Goal: Task Accomplishment & Management: Use online tool/utility

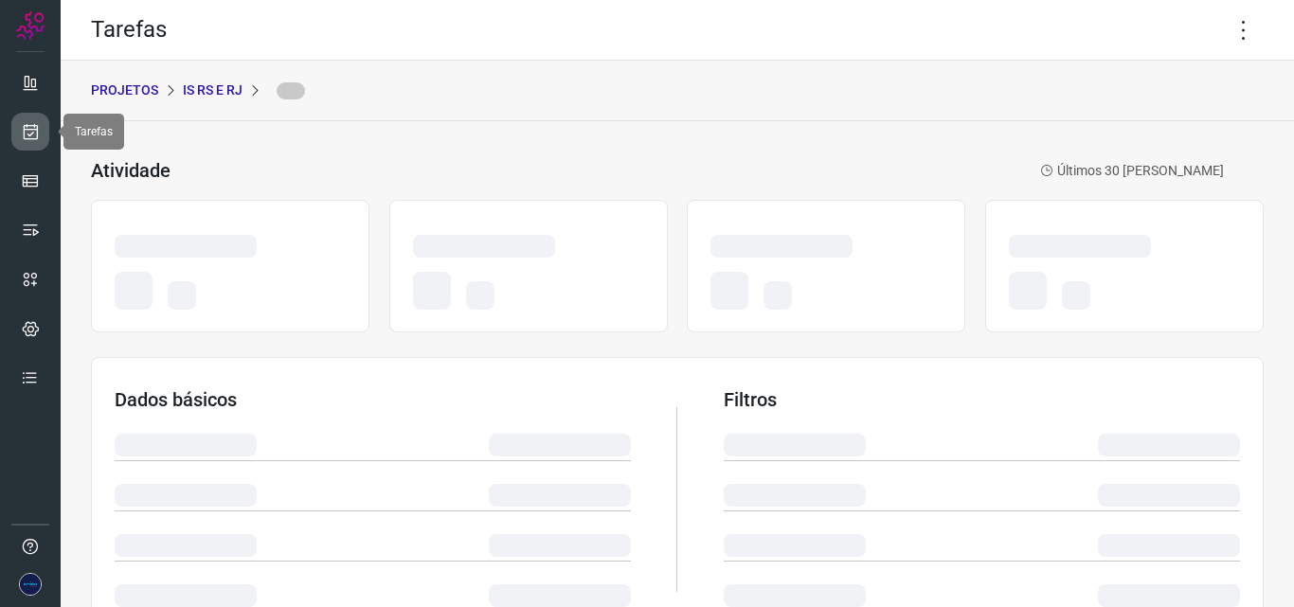
click at [39, 127] on icon at bounding box center [31, 131] width 20 height 19
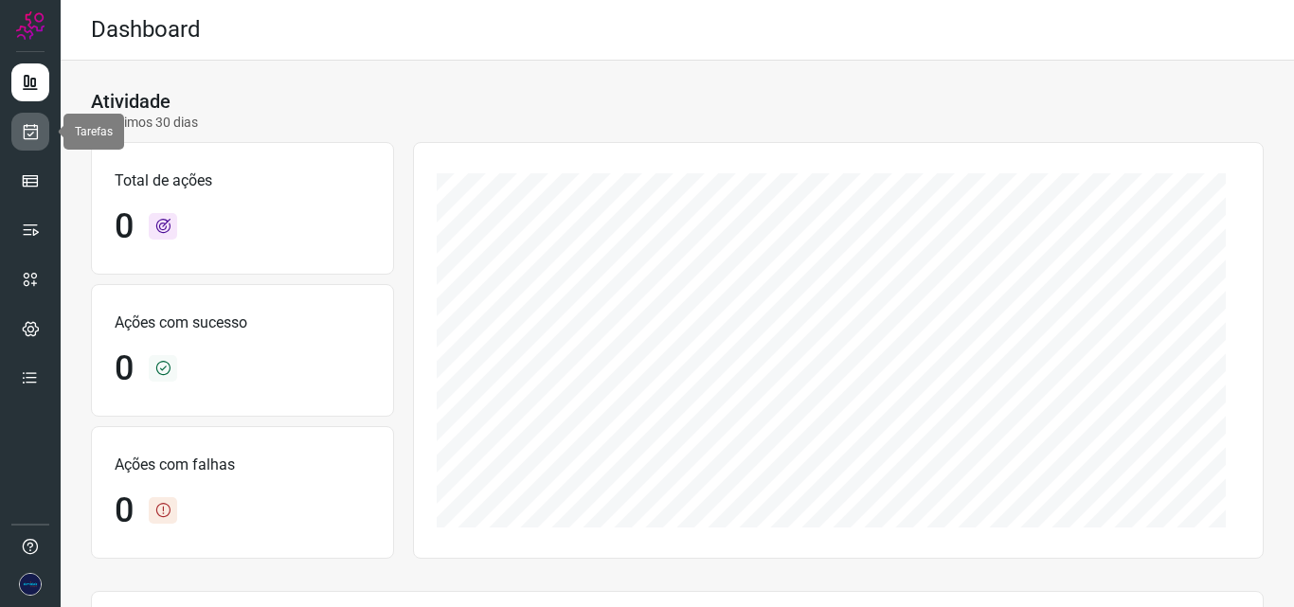
click at [41, 134] on link at bounding box center [30, 132] width 38 height 38
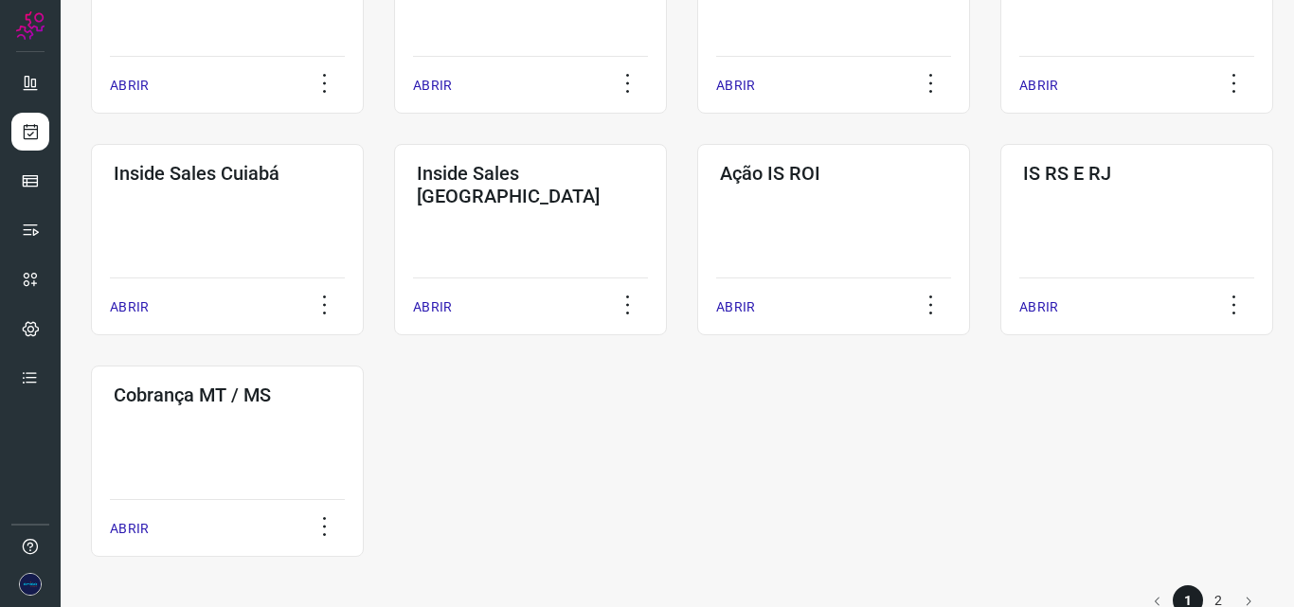
scroll to position [936, 0]
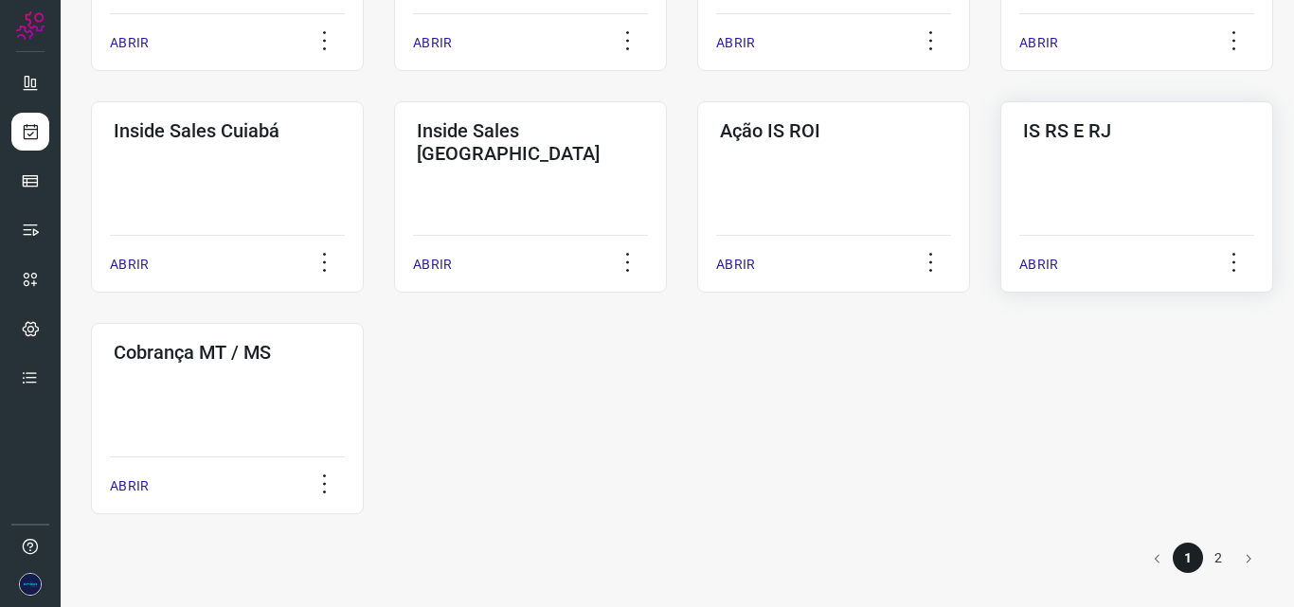
click at [1103, 264] on div "ABRIR" at bounding box center [1136, 258] width 235 height 47
click at [1057, 260] on p "ABRIR" at bounding box center [1038, 265] width 39 height 20
click at [1040, 272] on p "ABRIR" at bounding box center [1038, 265] width 39 height 20
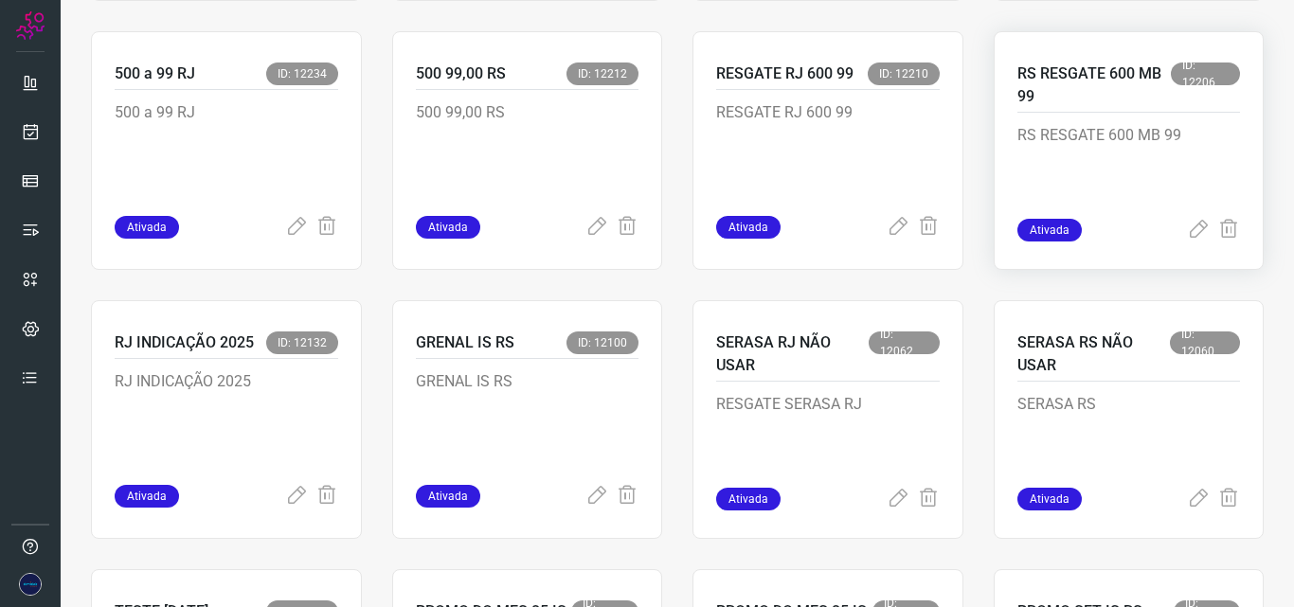
scroll to position [98, 0]
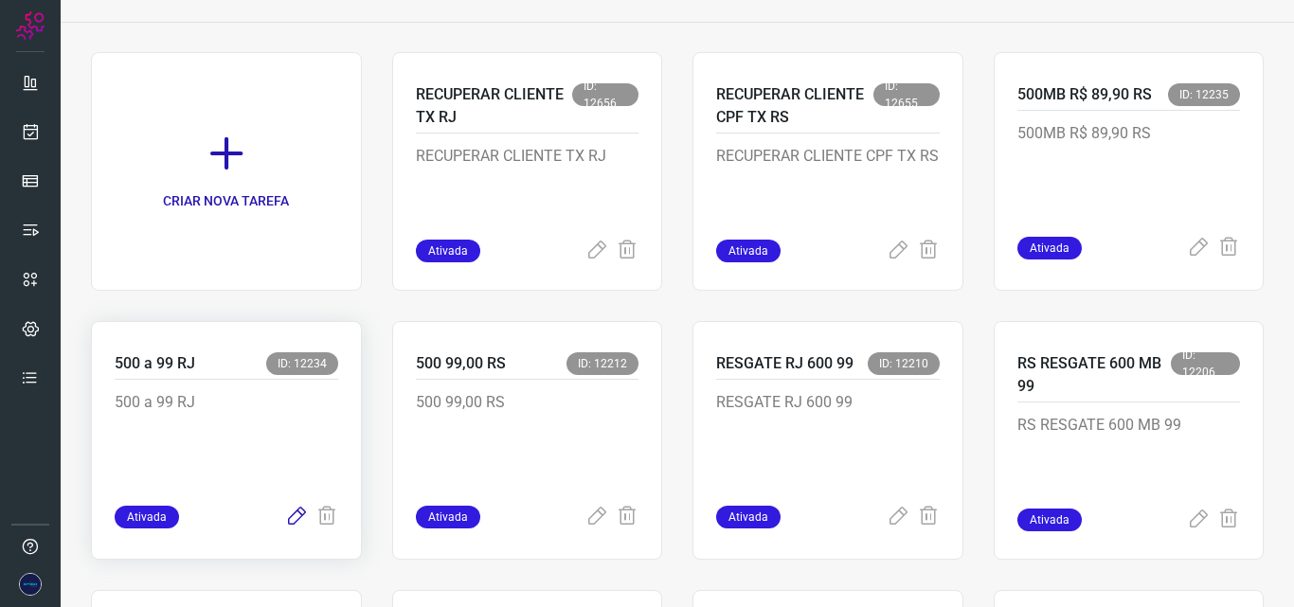
click at [289, 515] on icon at bounding box center [296, 517] width 23 height 23
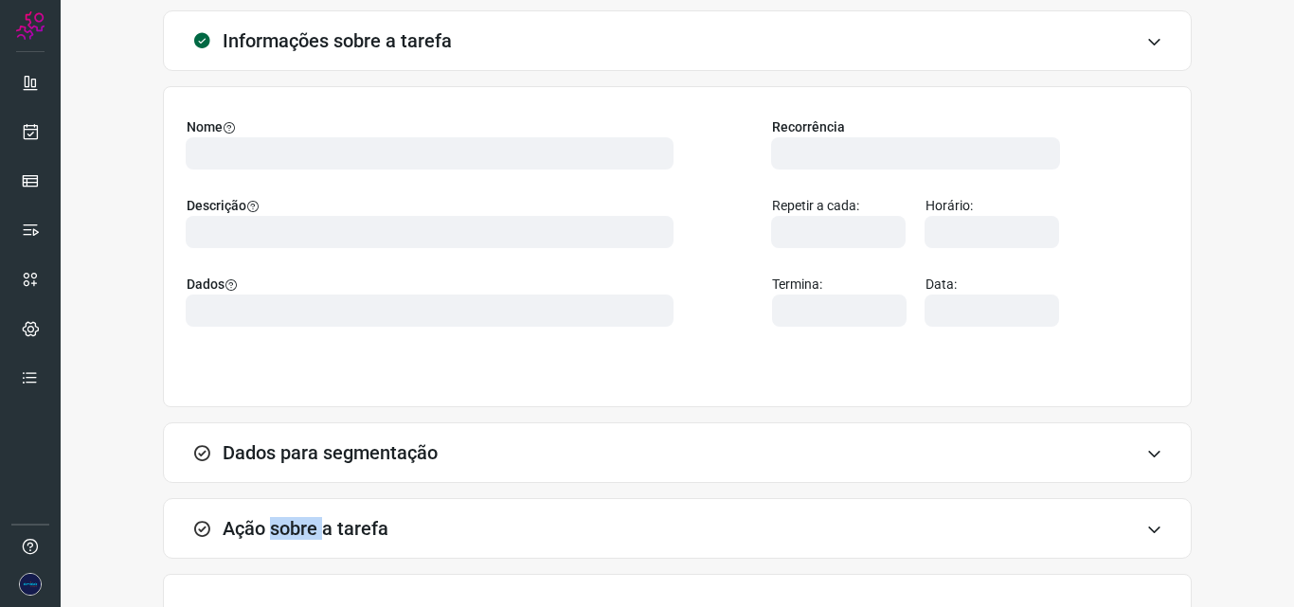
type input "567568"
type input "442158"
type input "ce0450f2-f722-4c34-a038-47adef28190d"
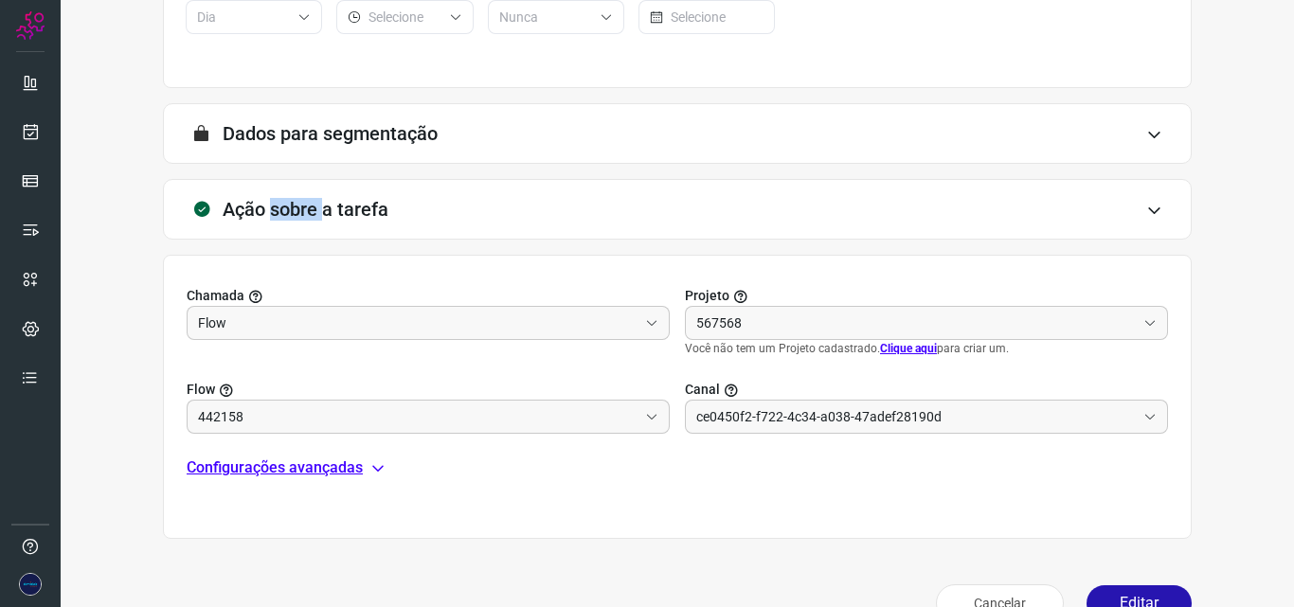
scroll to position [432, 0]
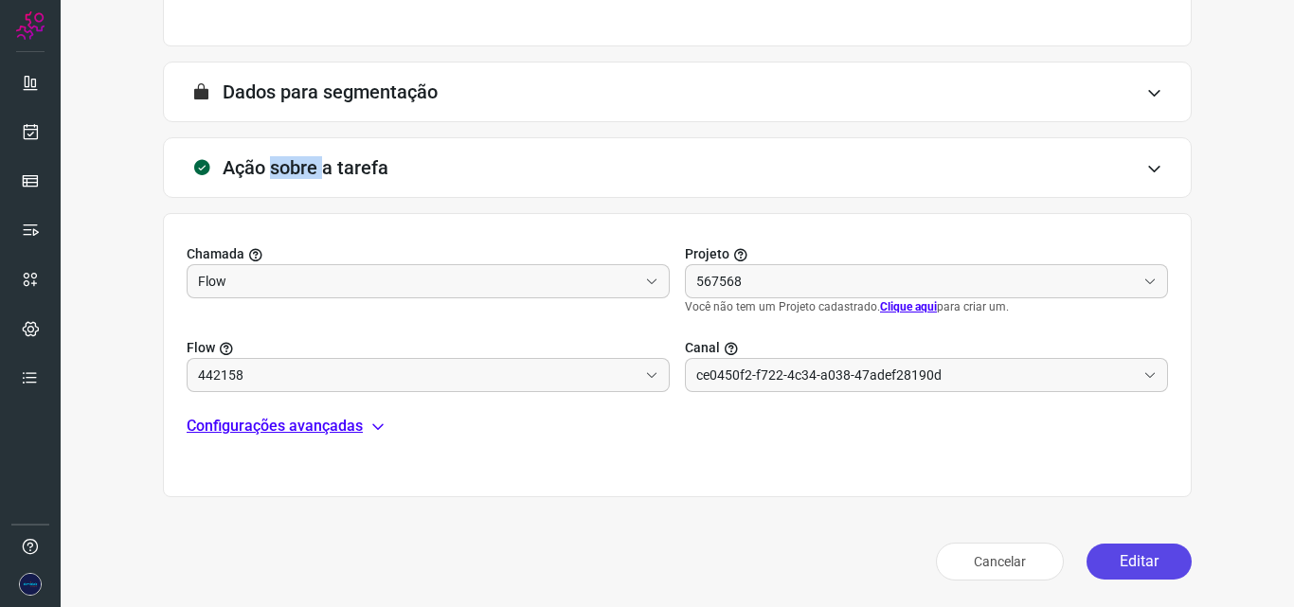
click at [1120, 552] on button "Editar" at bounding box center [1138, 562] width 105 height 36
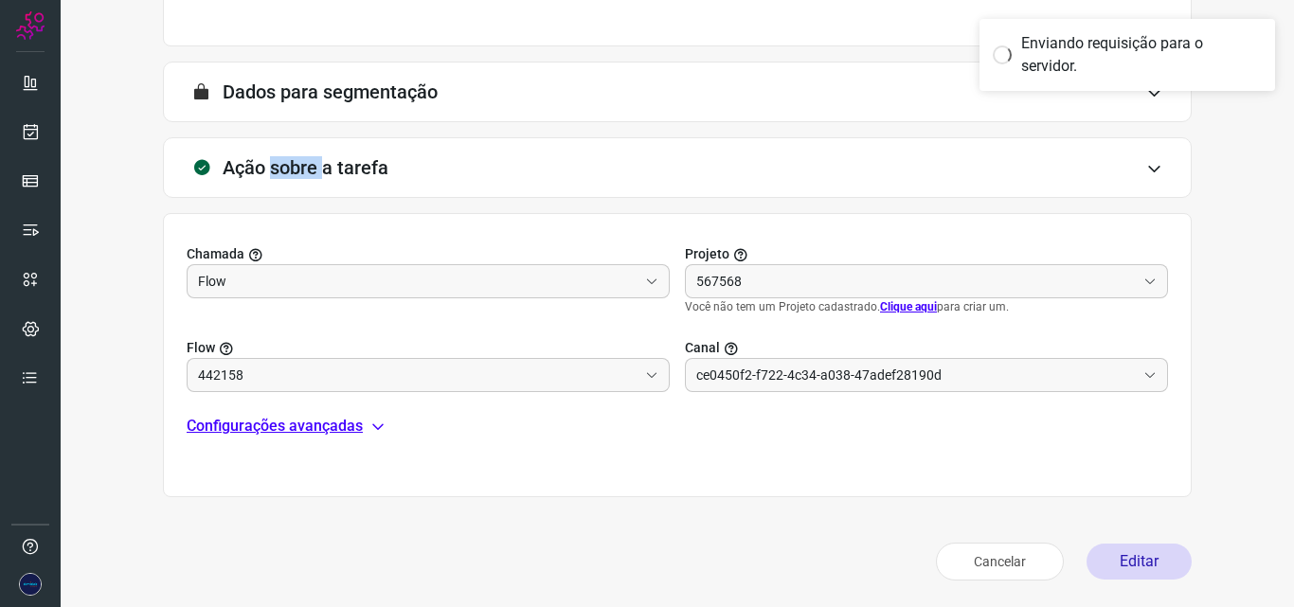
type input "Ações Unidades RS"
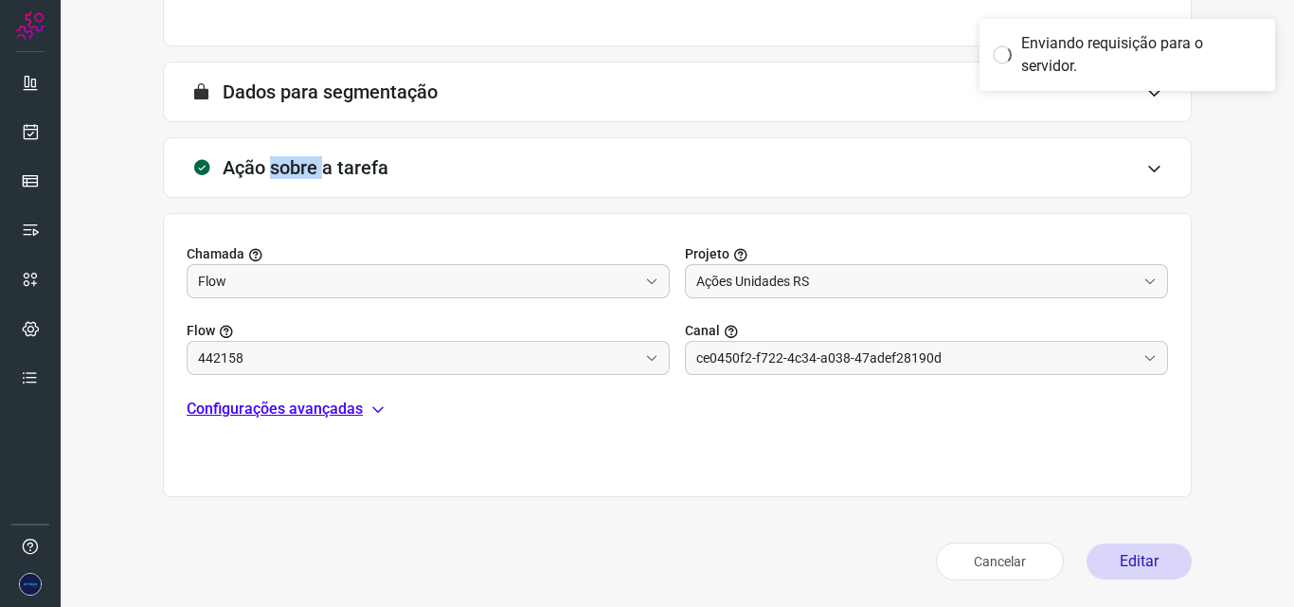
type input "500MB 99 Rj IS 25"
type input "Amigo 0800"
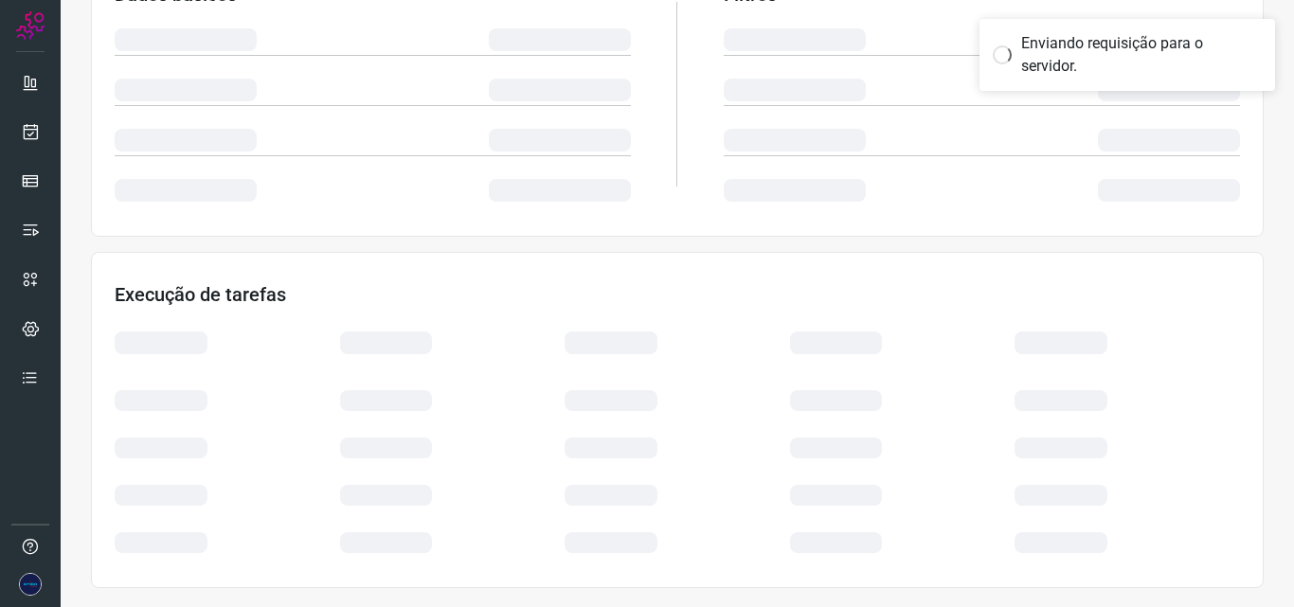
scroll to position [371, 0]
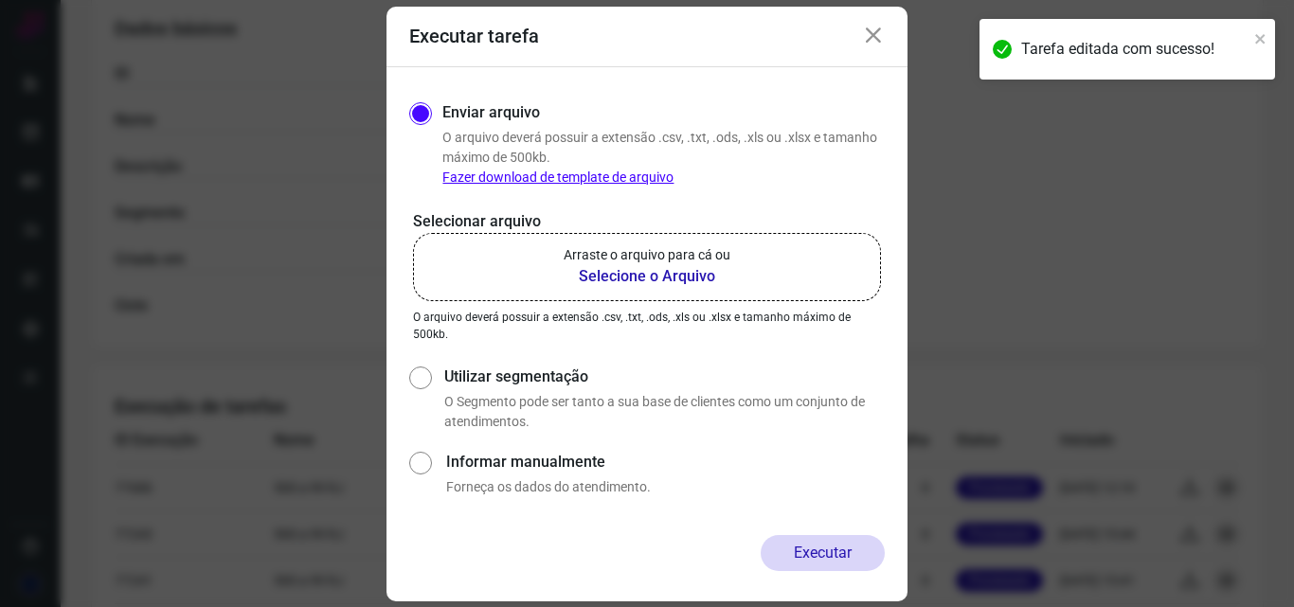
click at [691, 279] on b "Selecione o Arquivo" at bounding box center [647, 276] width 167 height 23
click at [0, 0] on input "Arraste o arquivo para cá ou Selecione o Arquivo" at bounding box center [0, 0] width 0 height 0
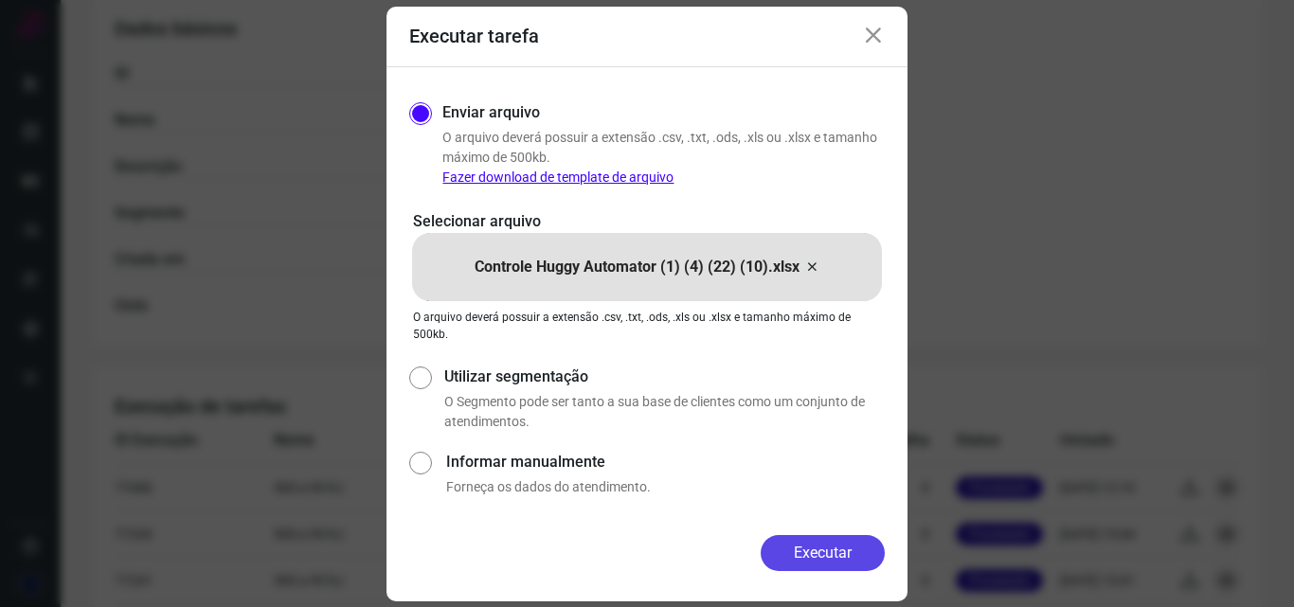
click at [812, 555] on button "Executar" at bounding box center [822, 553] width 124 height 36
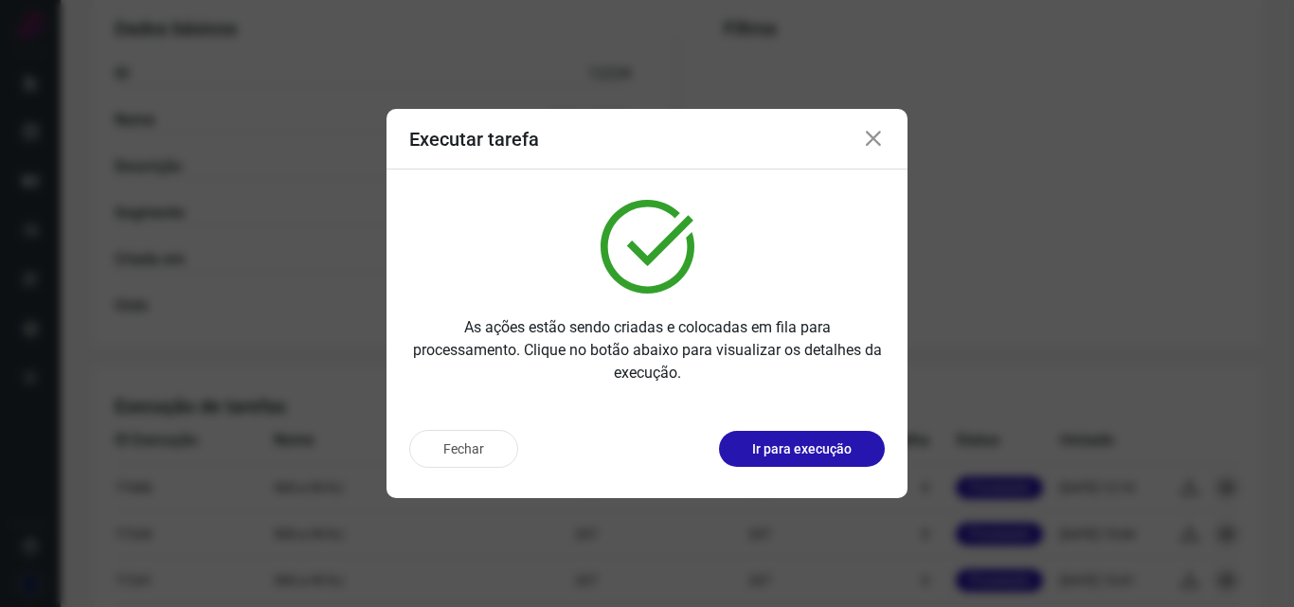
click at [869, 138] on icon at bounding box center [873, 139] width 23 height 23
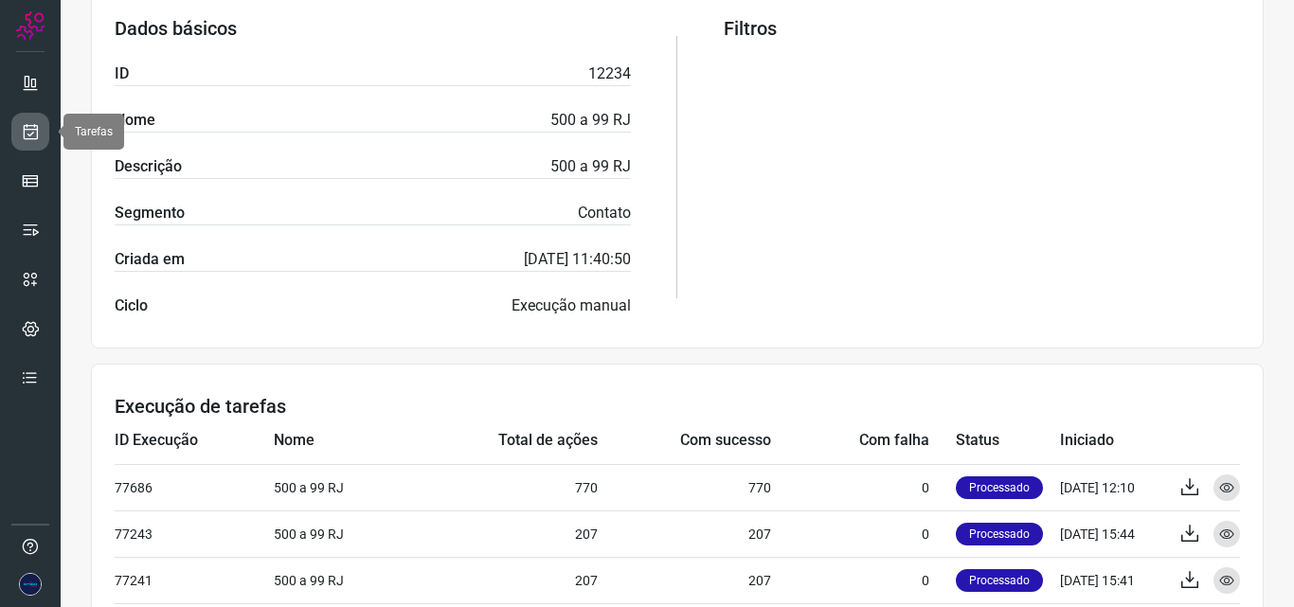
click at [22, 133] on icon at bounding box center [31, 131] width 20 height 19
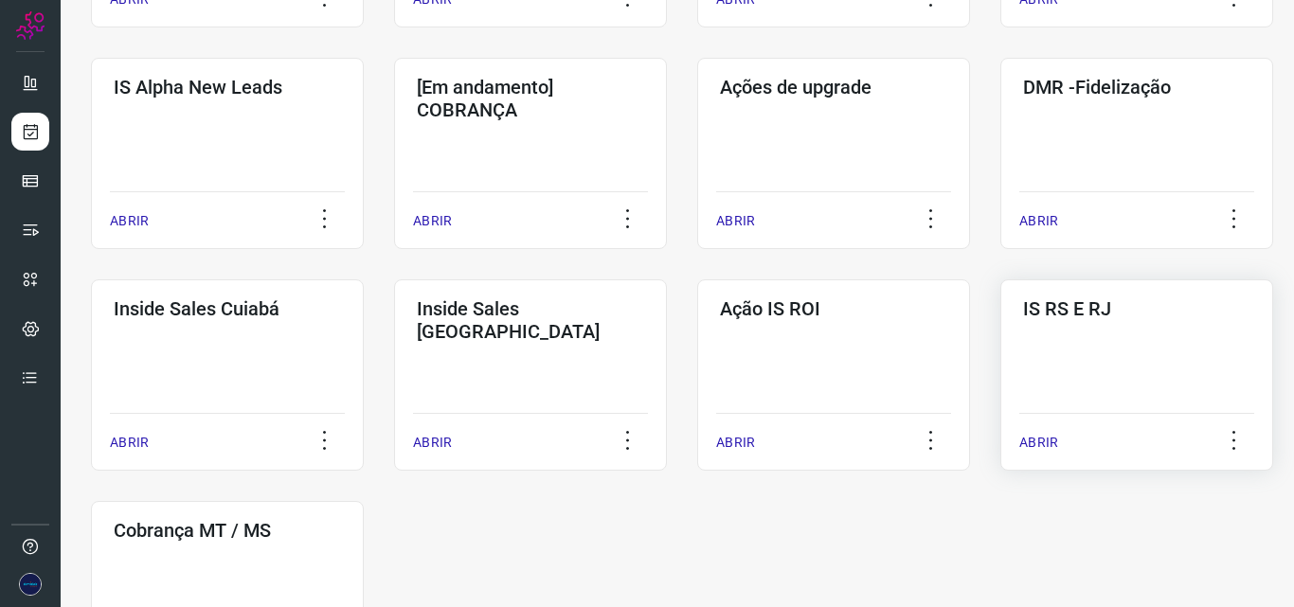
click at [364, 501] on div "IS RS E RJ ABRIR" at bounding box center [227, 596] width 273 height 191
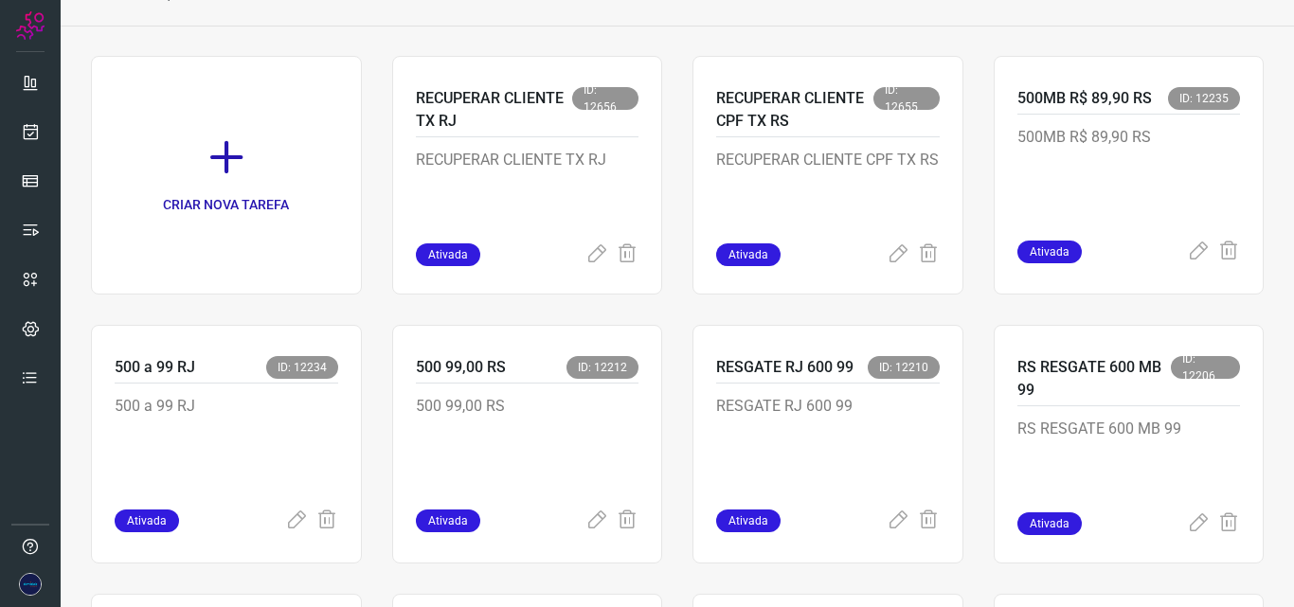
scroll to position [189, 0]
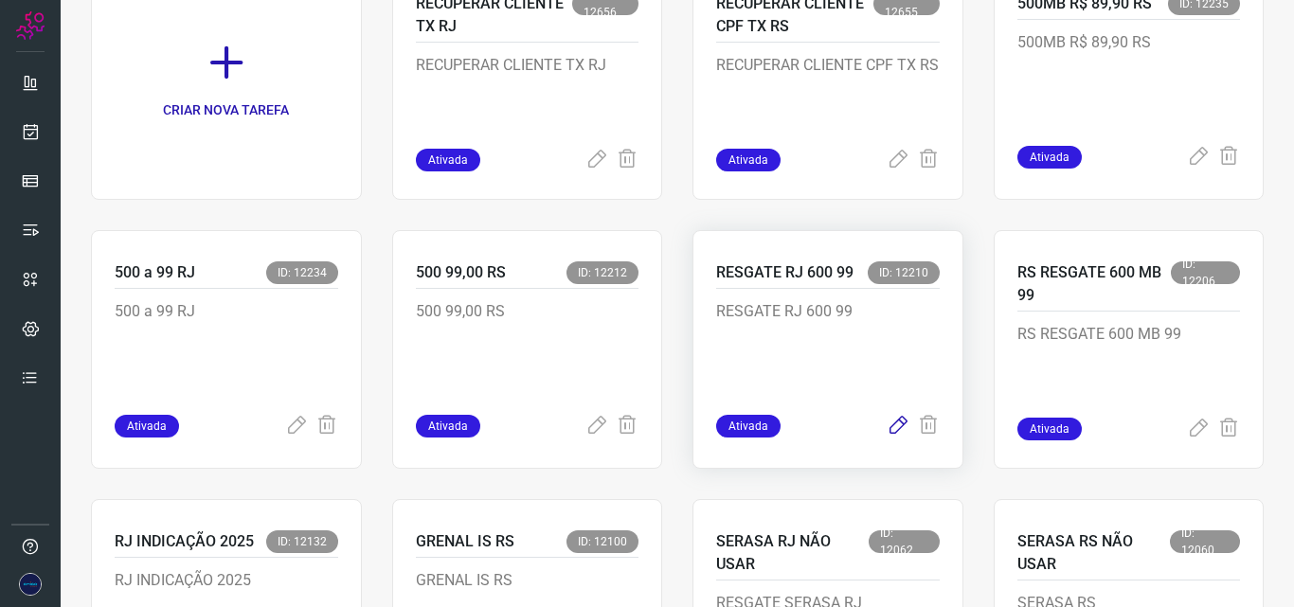
click at [886, 420] on icon at bounding box center [897, 426] width 23 height 23
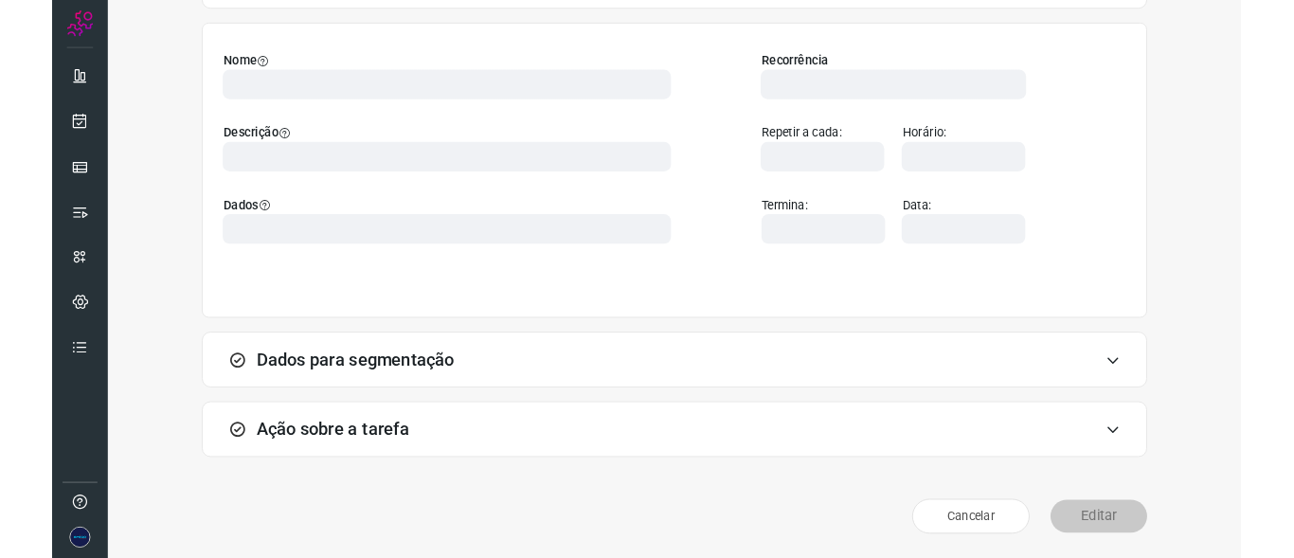
scroll to position [133, 0]
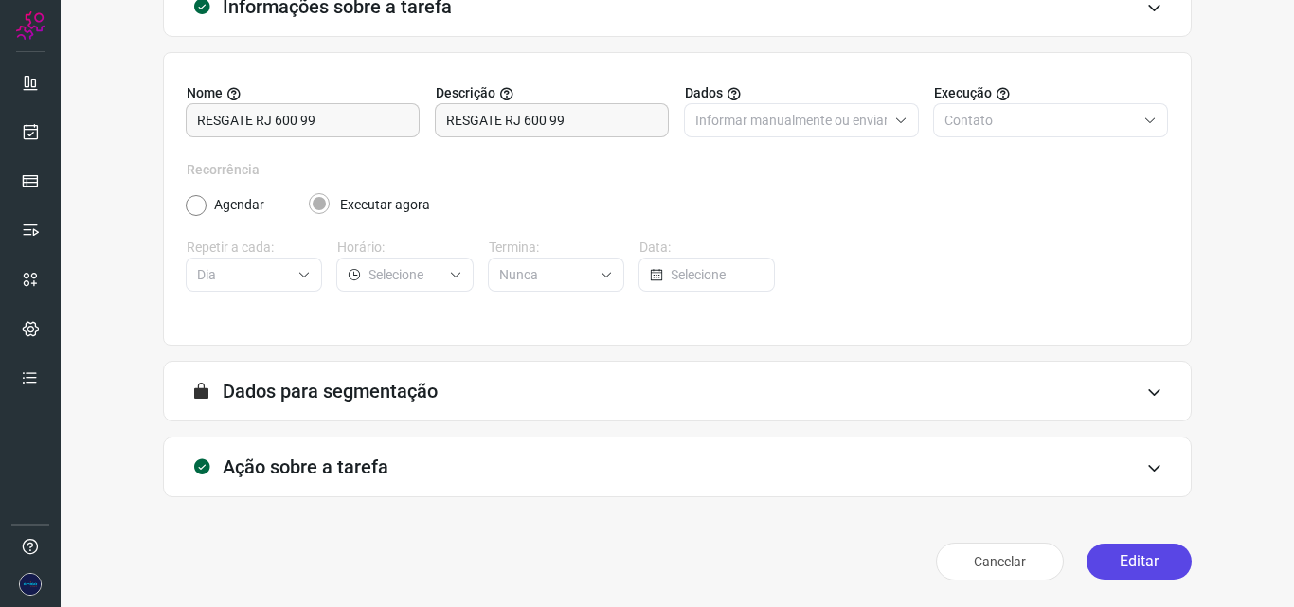
click at [1111, 554] on button "Editar" at bounding box center [1138, 562] width 105 height 36
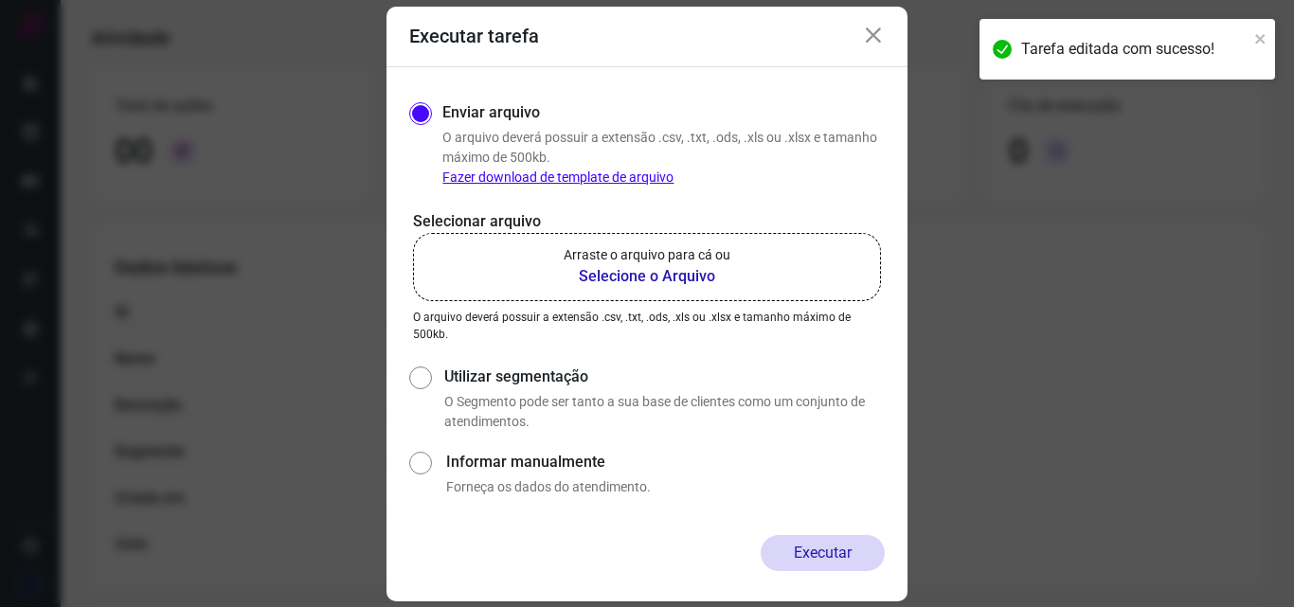
click at [701, 283] on b "Selecione o Arquivo" at bounding box center [647, 276] width 167 height 23
click at [0, 0] on input "Arraste o arquivo para cá ou Selecione o Arquivo" at bounding box center [0, 0] width 0 height 0
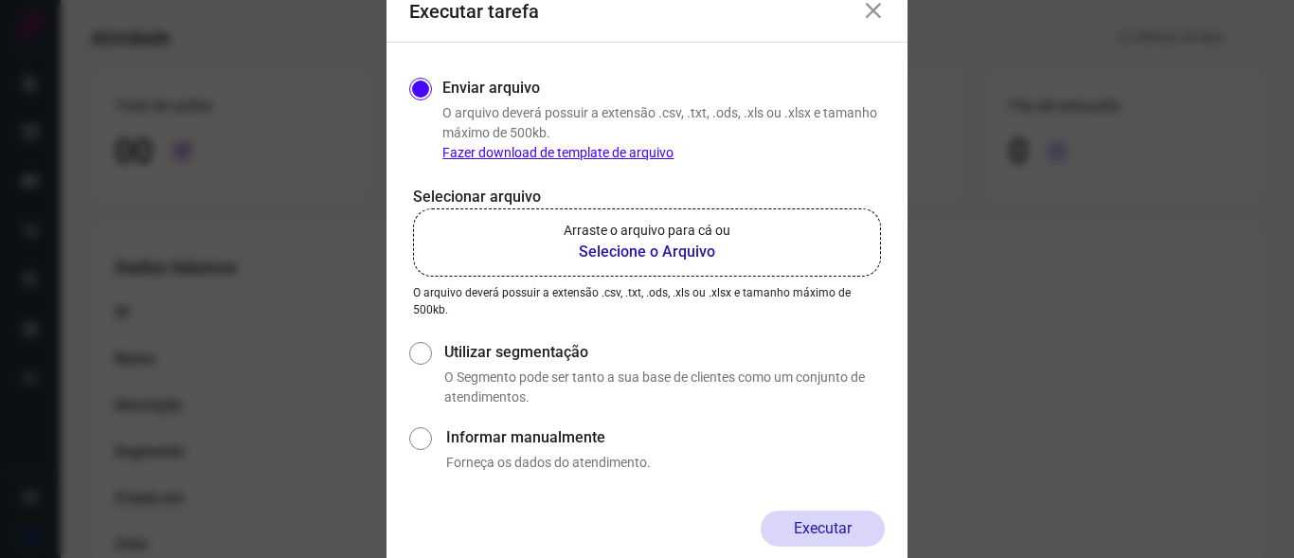
click at [696, 244] on b "Selecione o Arquivo" at bounding box center [647, 252] width 167 height 23
click at [0, 0] on input "Arraste o arquivo para cá ou Selecione o Arquivo" at bounding box center [0, 0] width 0 height 0
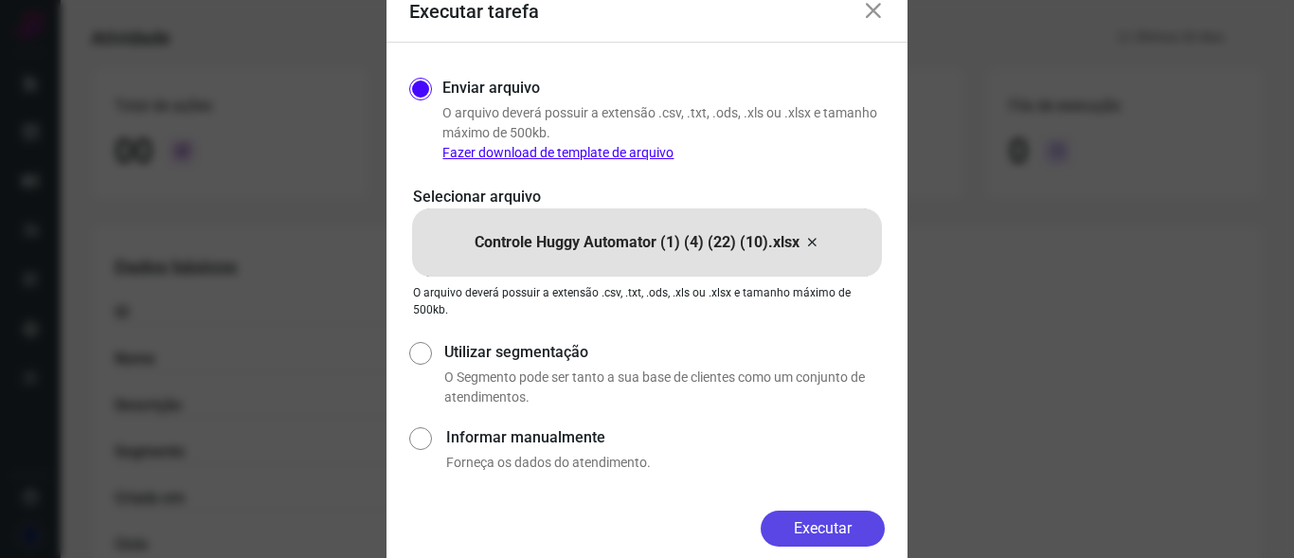
click at [785, 526] on button "Executar" at bounding box center [822, 528] width 124 height 36
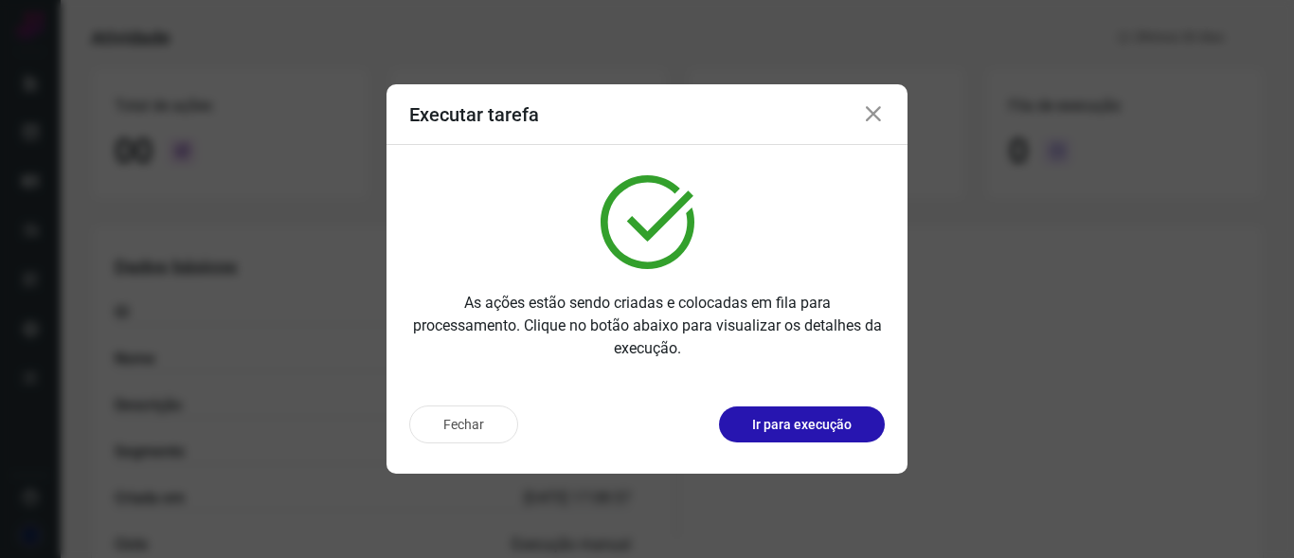
click at [881, 116] on icon at bounding box center [873, 114] width 23 height 23
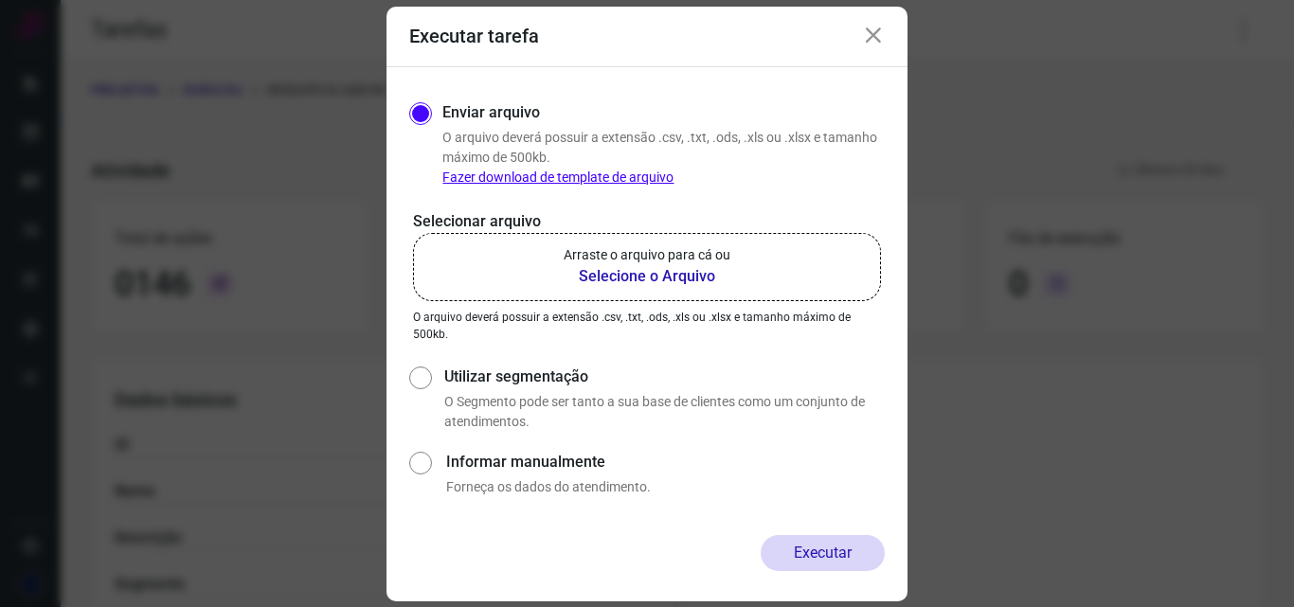
click at [877, 27] on icon at bounding box center [873, 36] width 23 height 23
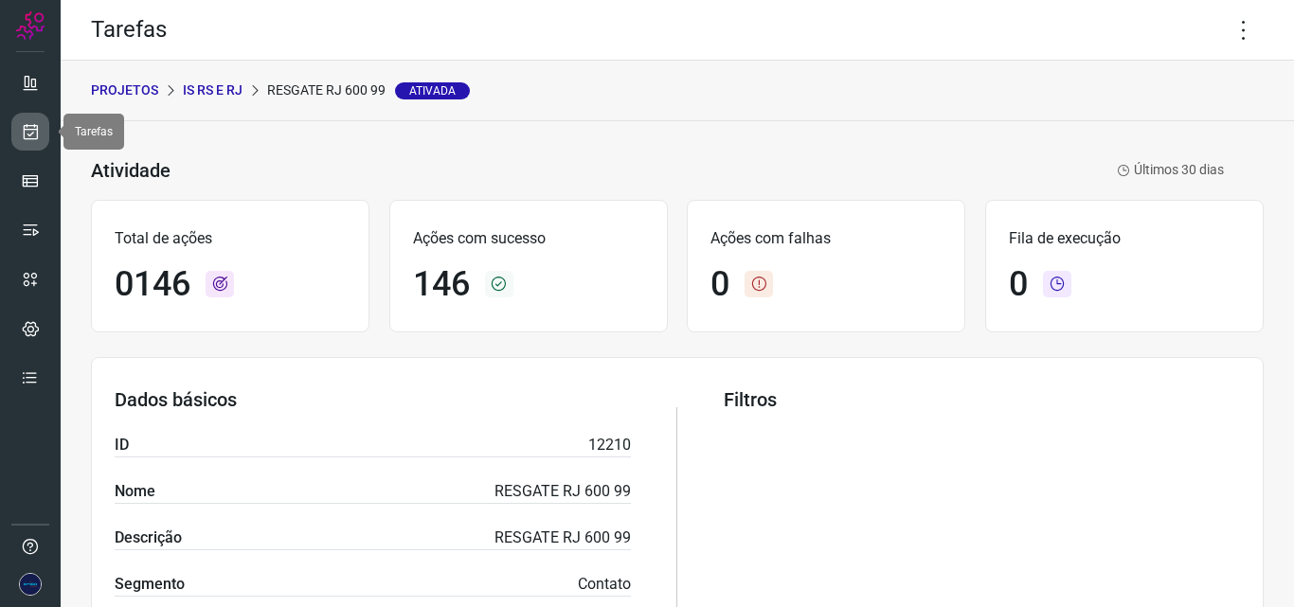
click at [45, 125] on link at bounding box center [30, 132] width 38 height 38
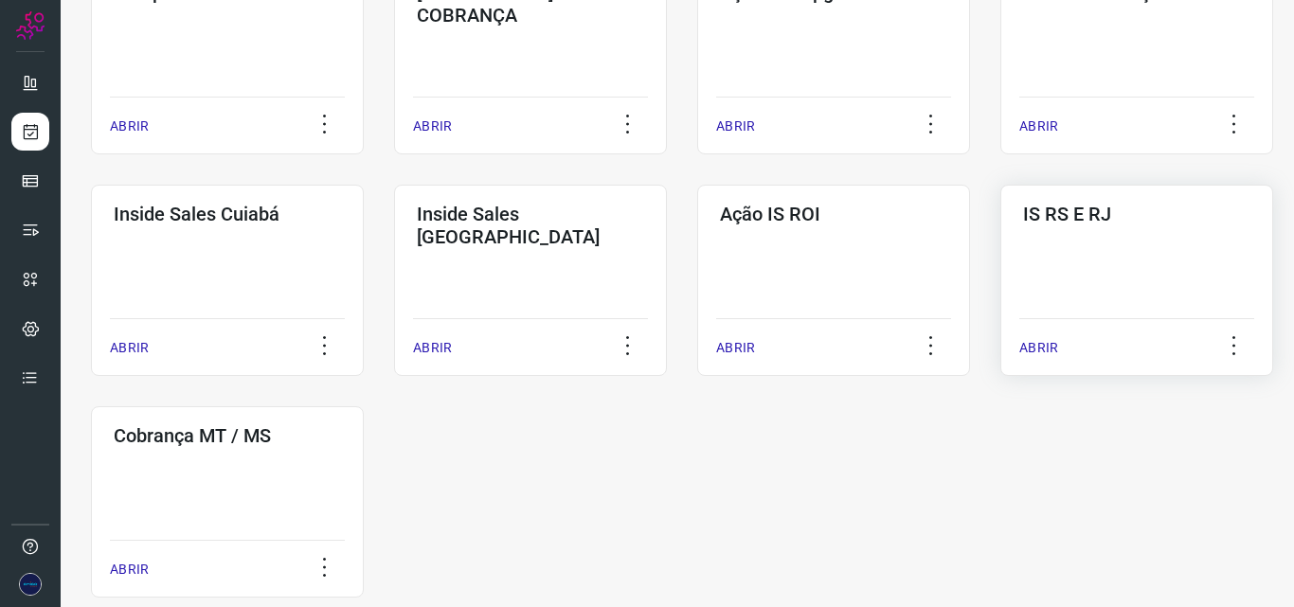
click at [364, 406] on div "IS RS E RJ ABRIR" at bounding box center [227, 501] width 273 height 191
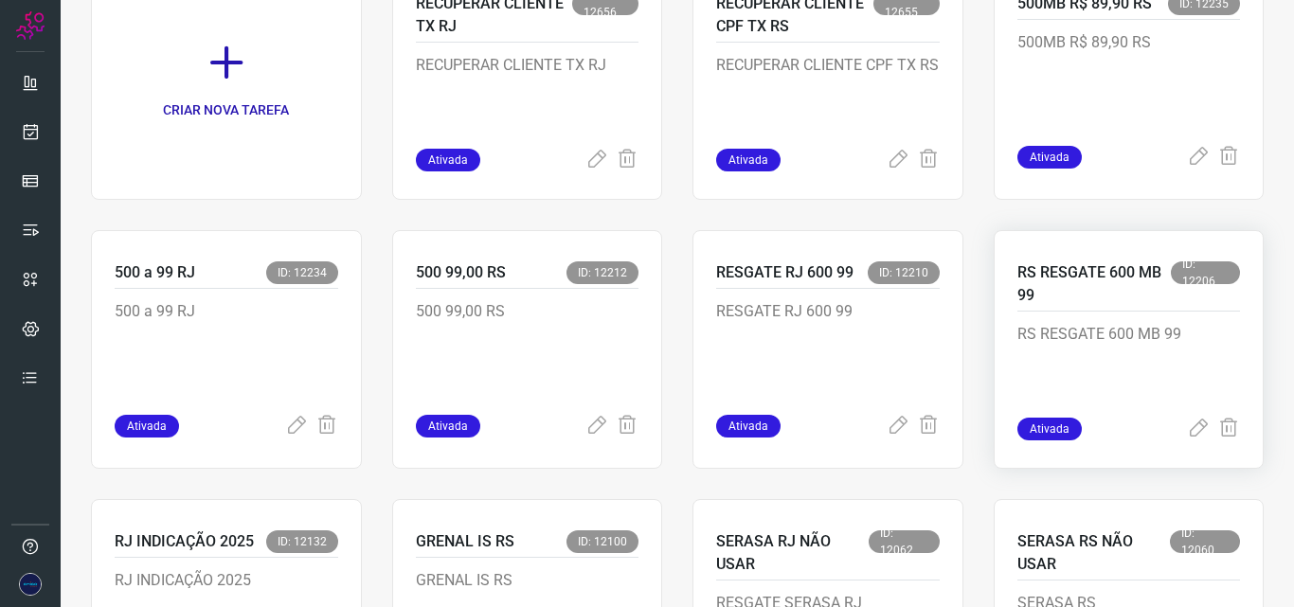
scroll to position [284, 0]
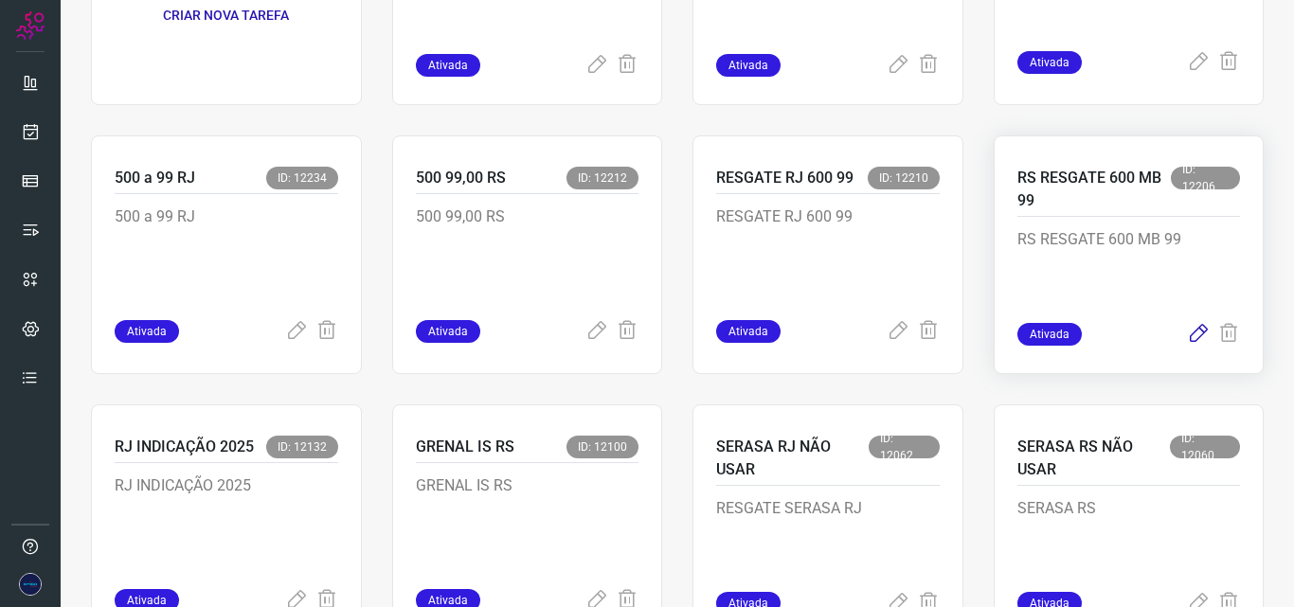
click at [1187, 334] on icon at bounding box center [1198, 334] width 23 height 23
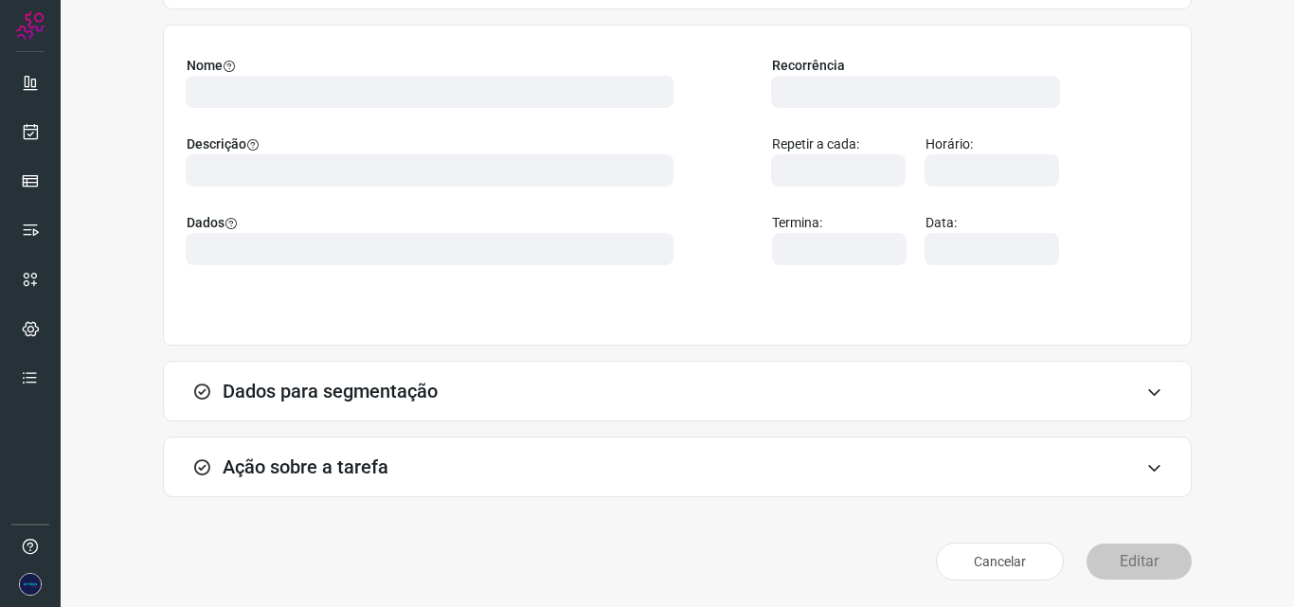
scroll to position [133, 0]
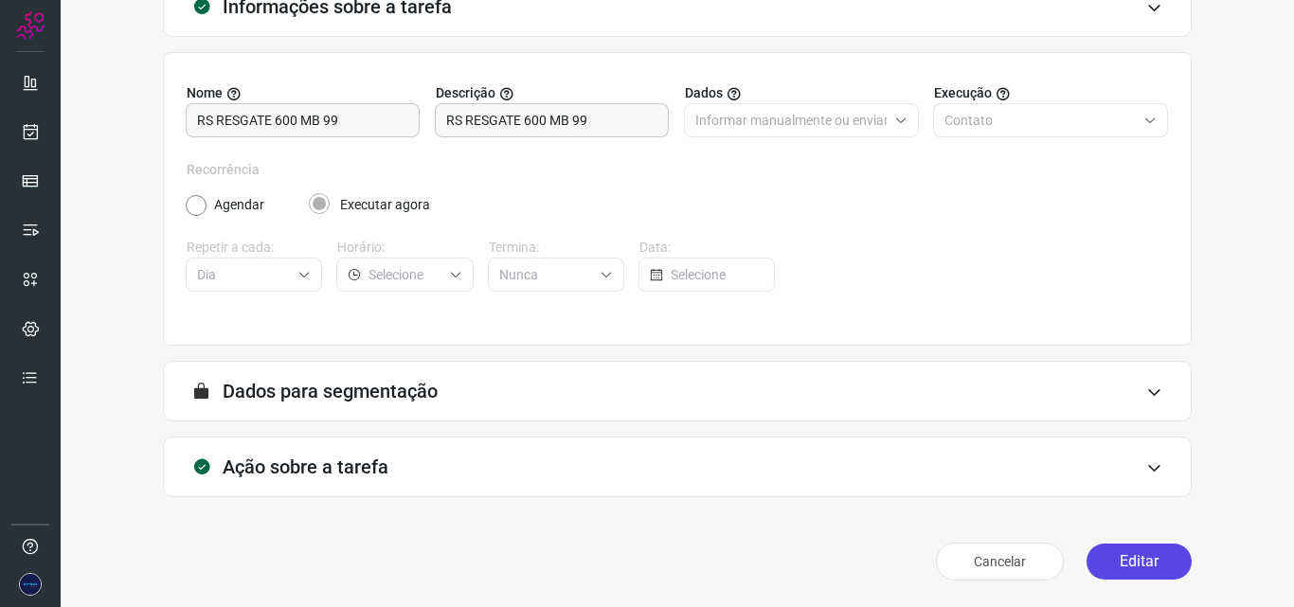
click at [1156, 556] on button "Editar" at bounding box center [1138, 562] width 105 height 36
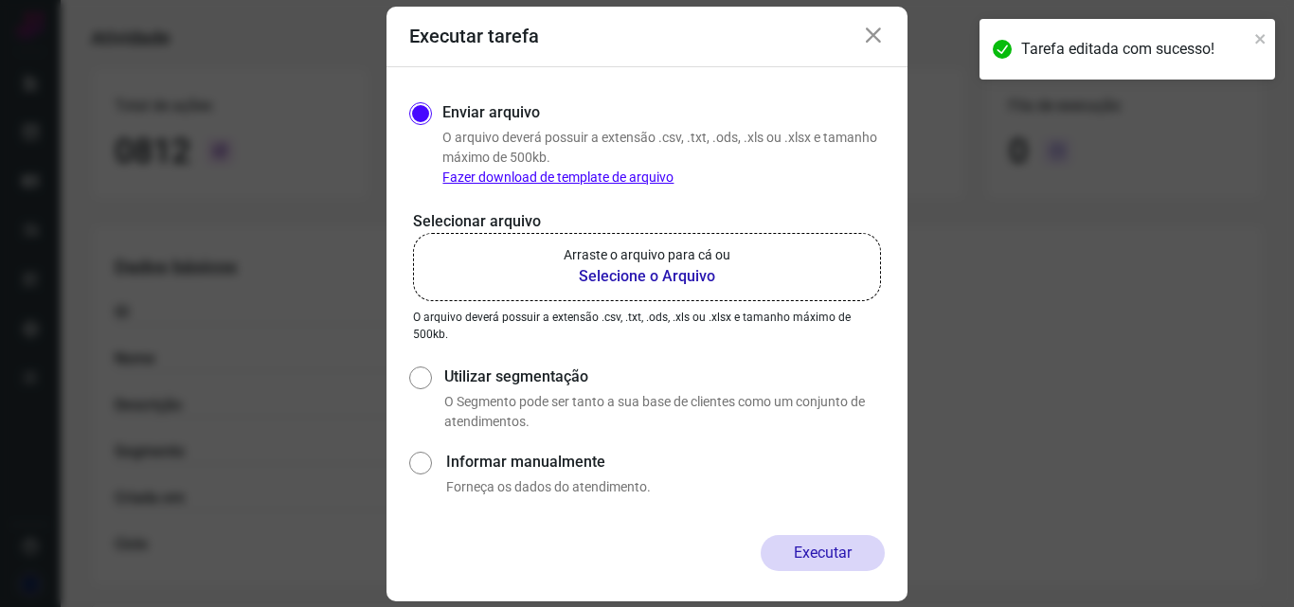
click at [677, 280] on b "Selecione o Arquivo" at bounding box center [647, 276] width 167 height 23
click at [0, 0] on input "Arraste o arquivo para cá ou Selecione o Arquivo" at bounding box center [0, 0] width 0 height 0
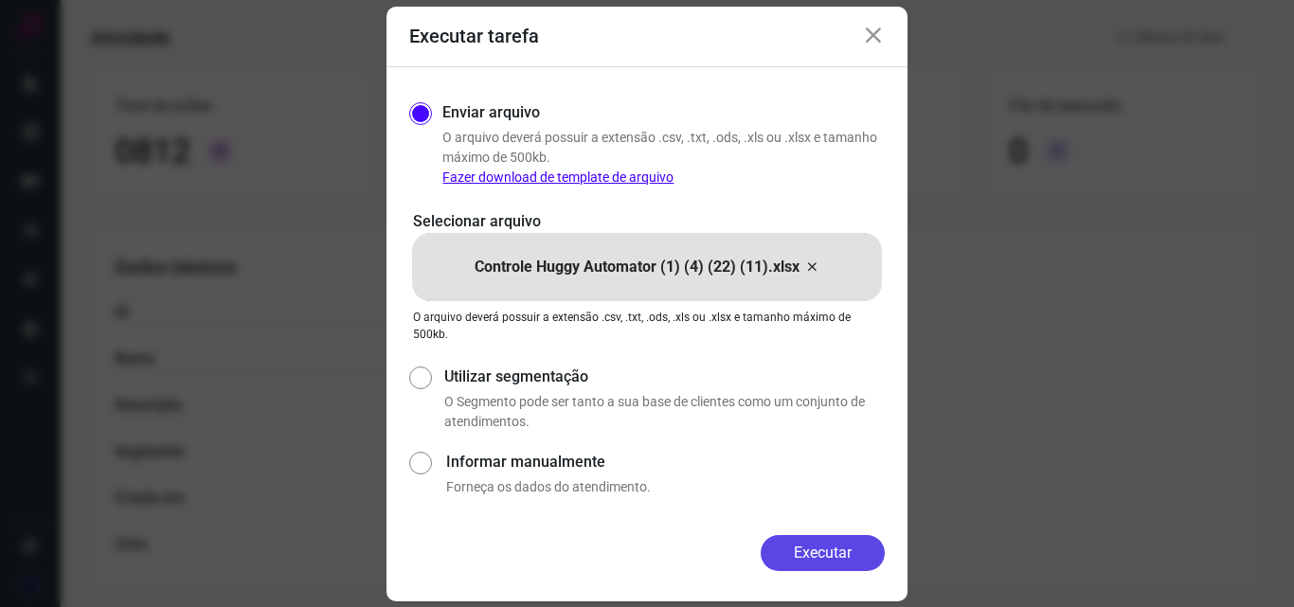
click at [833, 547] on button "Executar" at bounding box center [822, 553] width 124 height 36
